Goal: Navigation & Orientation: Find specific page/section

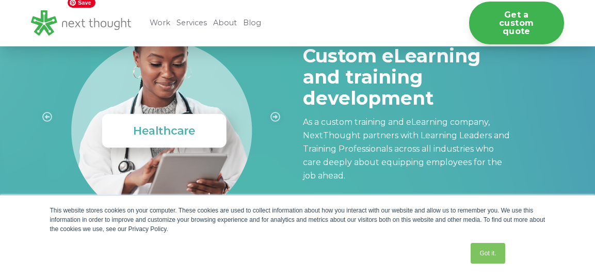
scroll to position [411, 0]
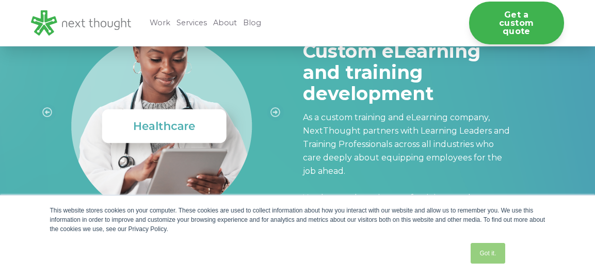
click at [494, 247] on link "Got it." at bounding box center [488, 253] width 34 height 21
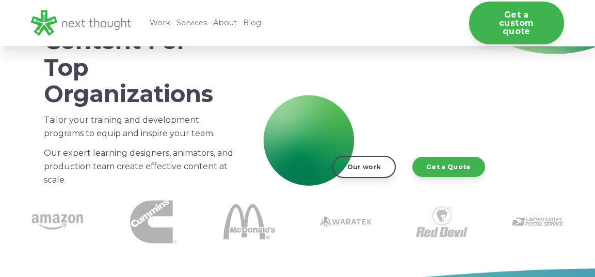
scroll to position [0, 0]
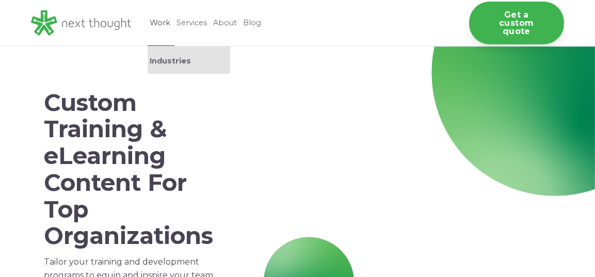
click at [160, 25] on link "Work" at bounding box center [161, 23] width 27 height 46
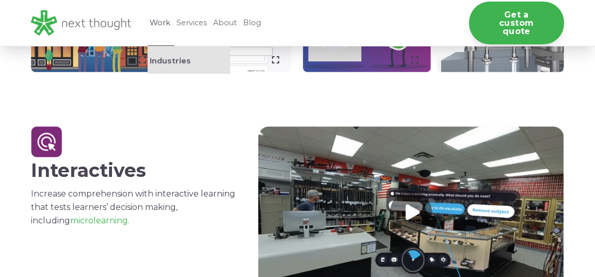
scroll to position [414, 0]
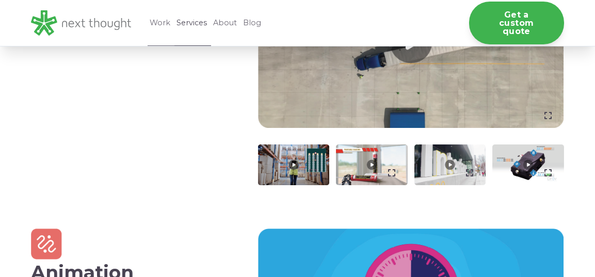
click at [191, 25] on link "Services" at bounding box center [192, 23] width 37 height 46
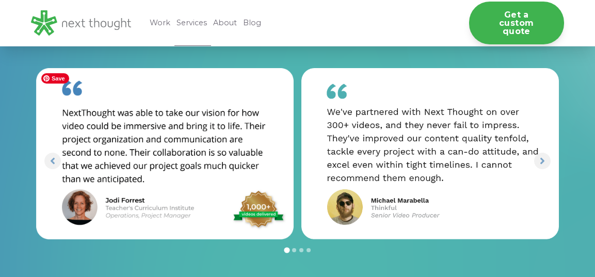
scroll to position [1456, 0]
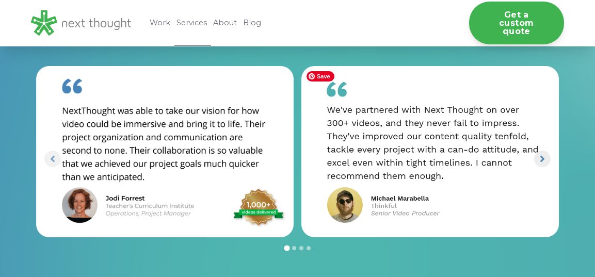
click at [548, 155] on button "Next slide" at bounding box center [542, 159] width 17 height 17
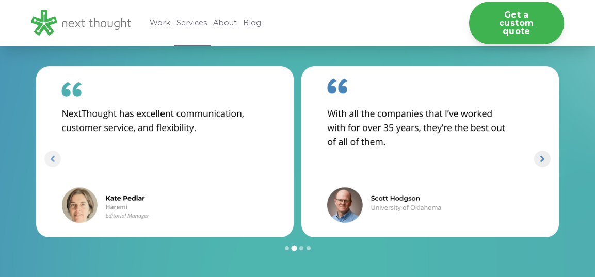
click at [548, 155] on button "Next slide" at bounding box center [542, 159] width 17 height 17
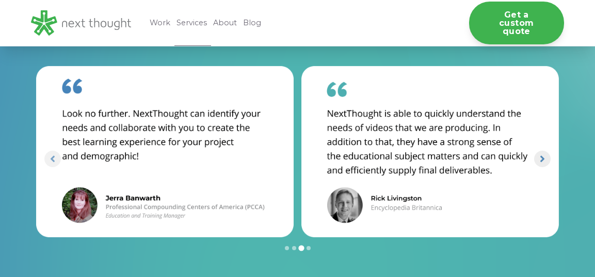
click at [548, 155] on button "Next slide" at bounding box center [542, 159] width 17 height 17
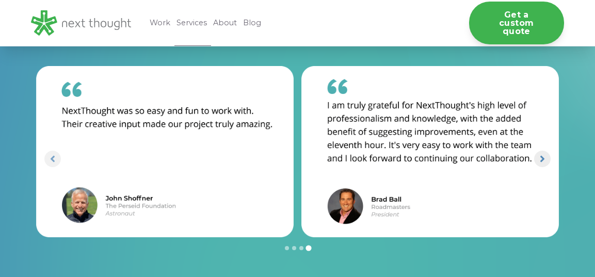
click at [548, 155] on button "Go to first slide" at bounding box center [542, 159] width 17 height 17
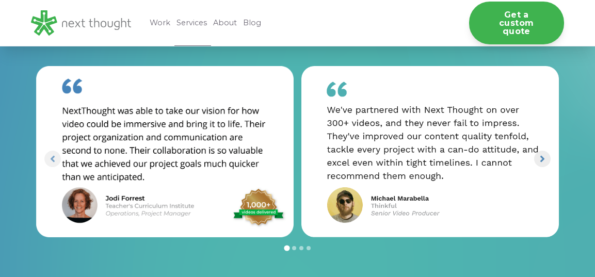
click at [548, 155] on button "Next slide" at bounding box center [542, 159] width 17 height 17
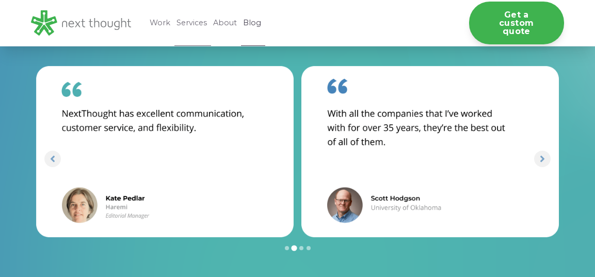
click at [246, 25] on link "Blog" at bounding box center [253, 23] width 24 height 46
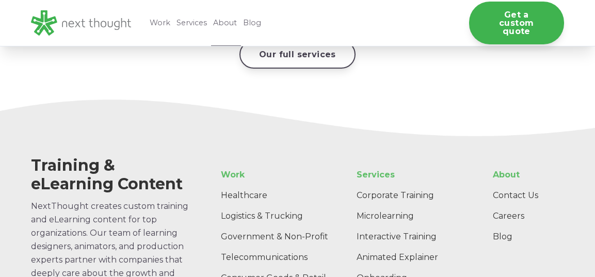
scroll to position [1514, 0]
